Goal: Communication & Community: Participate in discussion

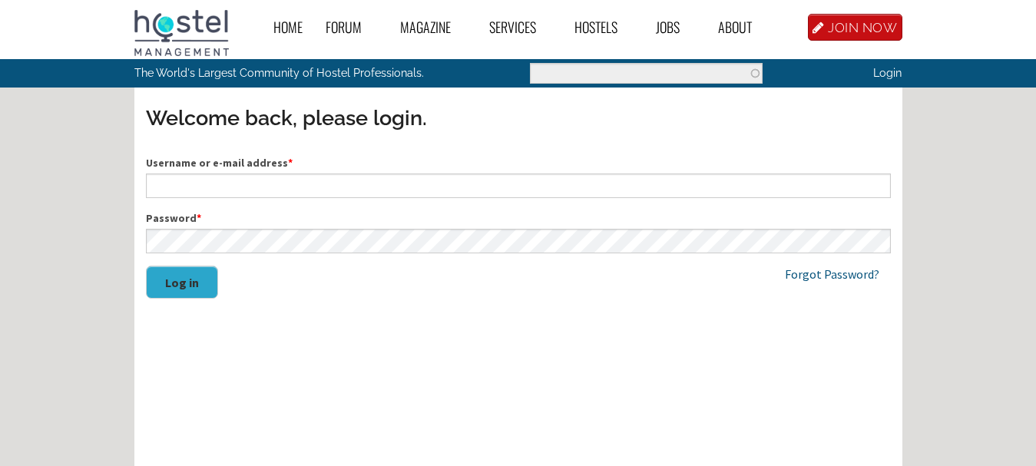
type input "greenhousetaksim@gmail.com"
click at [190, 280] on button "Log in" at bounding box center [182, 282] width 72 height 33
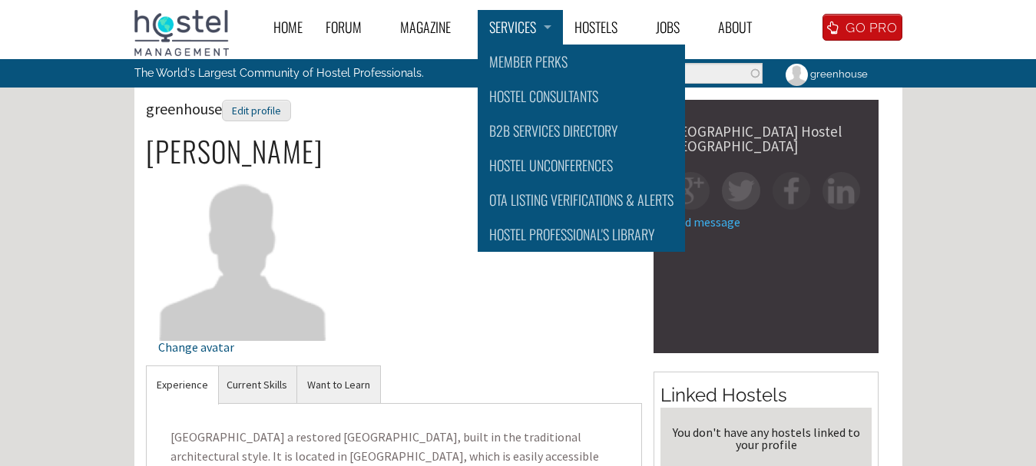
click at [528, 31] on link "Services" at bounding box center [520, 27] width 85 height 35
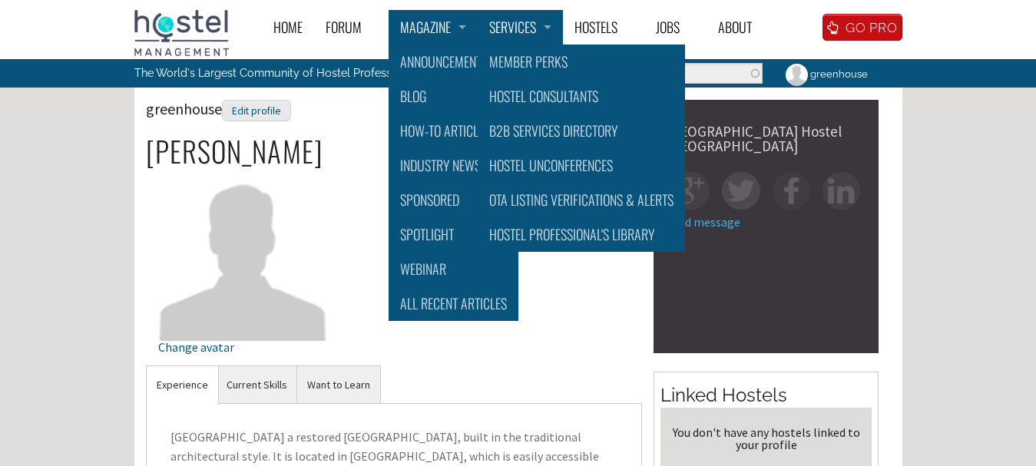
click at [406, 32] on link "Magazine" at bounding box center [433, 27] width 89 height 35
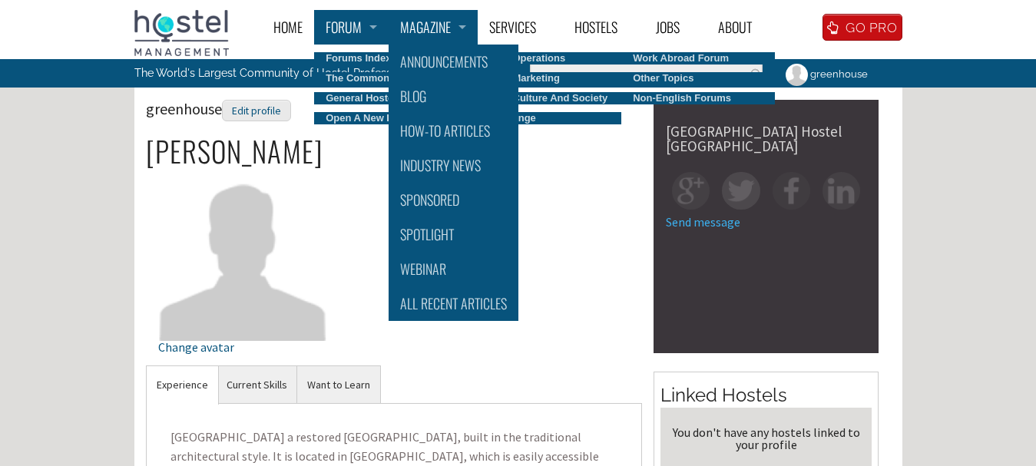
click at [316, 40] on link "Forum" at bounding box center [351, 27] width 75 height 35
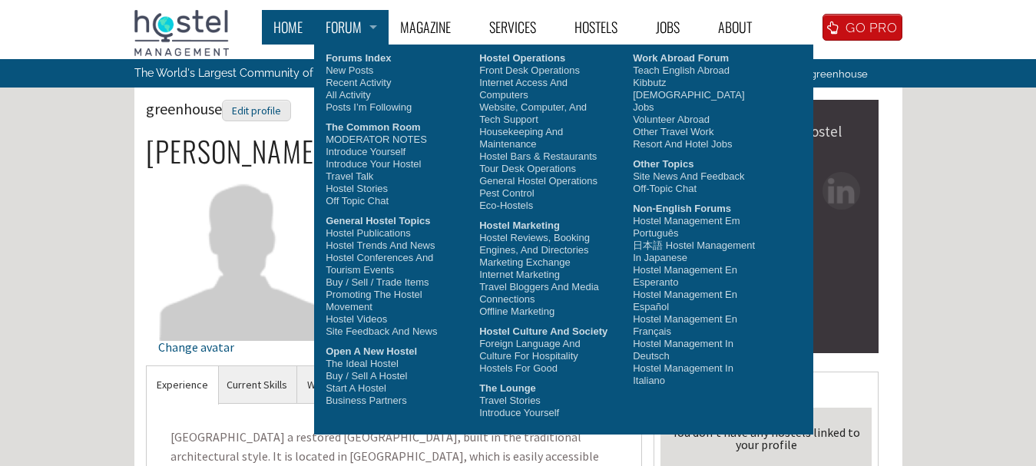
click at [278, 26] on link "Home" at bounding box center [288, 27] width 52 height 35
click at [923, 129] on div "Home Forum « Back Forum Forums Index « Back Forums Index New Posts Recent Activ…" at bounding box center [518, 466] width 1036 height 933
